Goal: Transaction & Acquisition: Purchase product/service

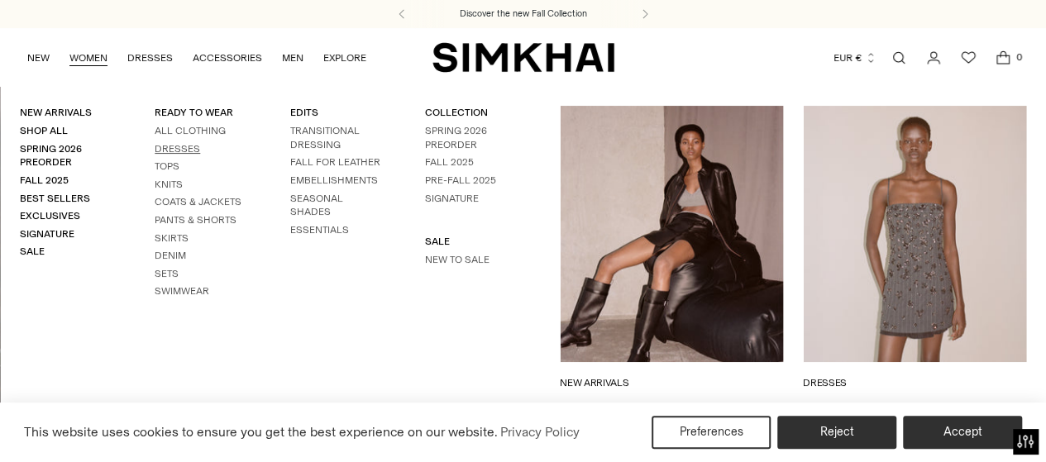
click at [182, 150] on link "Dresses" at bounding box center [177, 149] width 45 height 12
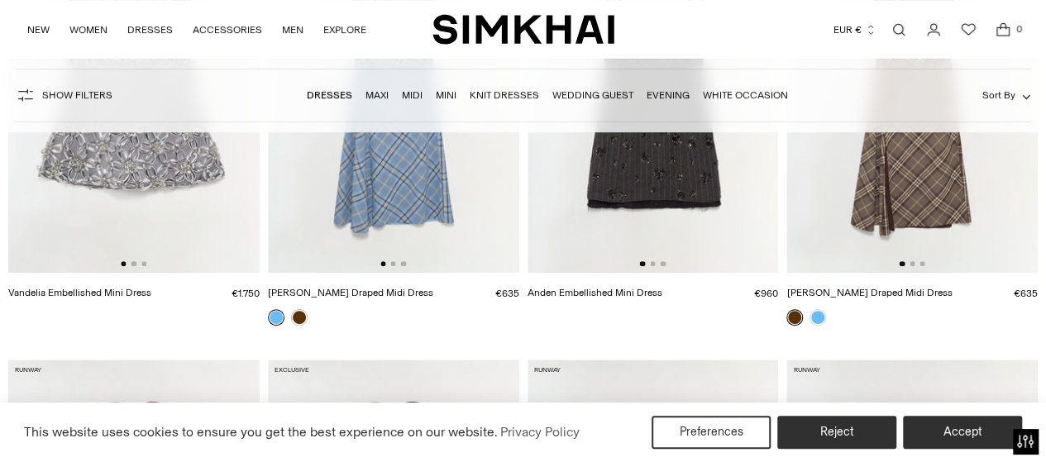
scroll to position [356, 0]
